Goal: Find specific page/section: Find specific page/section

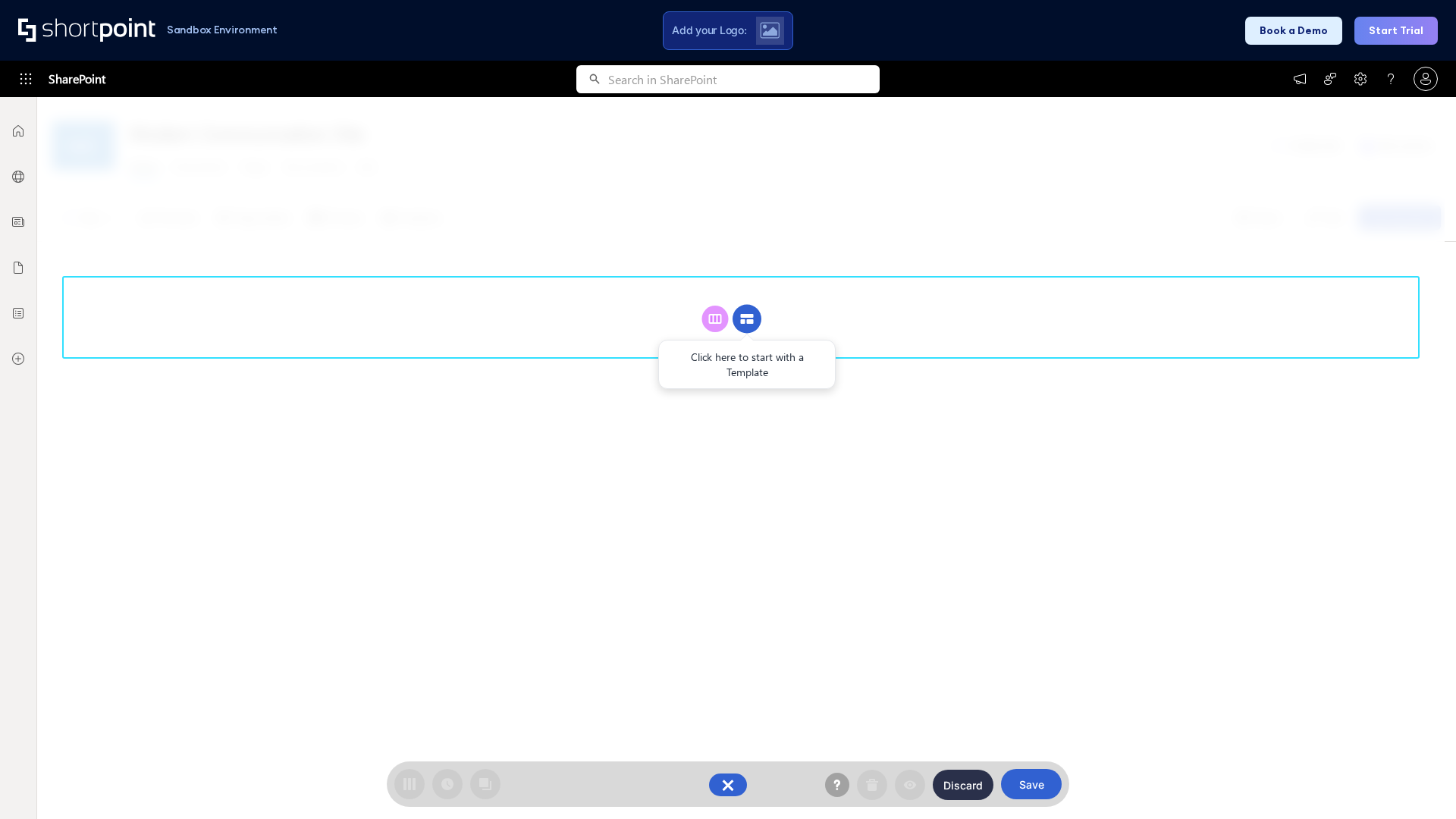
click at [747, 318] on circle at bounding box center [747, 320] width 29 height 29
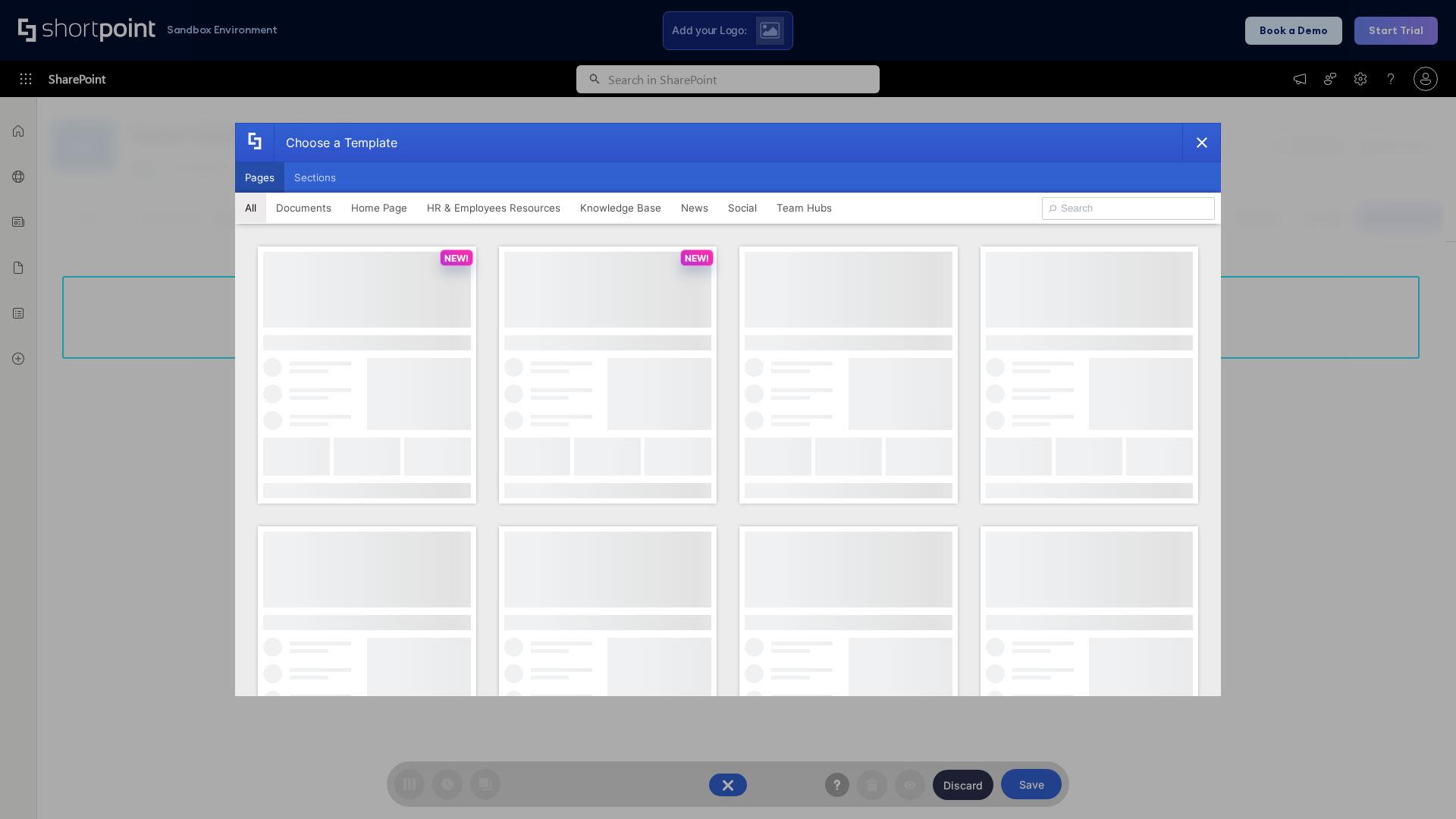
click at [259, 178] on button "Pages" at bounding box center [260, 177] width 50 height 30
type input "Together"
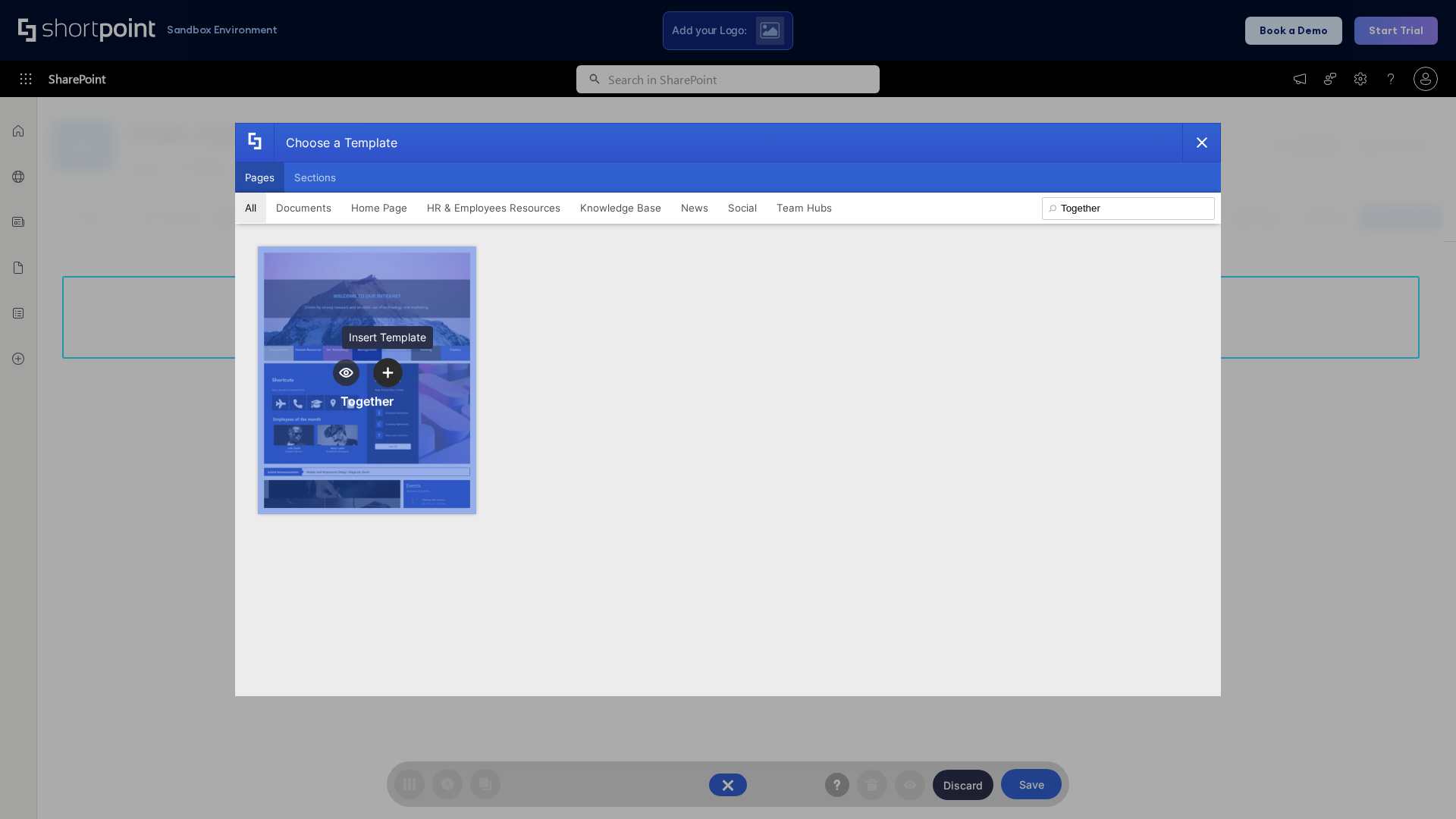
click at [387, 372] on icon "template selector" at bounding box center [387, 372] width 10 height 10
